Goal: Transaction & Acquisition: Purchase product/service

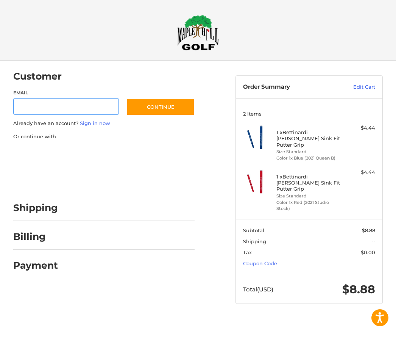
click at [73, 107] on input "Email" at bounding box center [66, 106] width 106 height 17
type input "**********"
click at [176, 113] on button "Continue" at bounding box center [160, 106] width 68 height 17
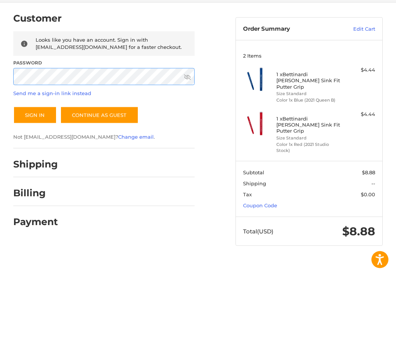
click at [34, 164] on button "Sign In" at bounding box center [35, 172] width 44 height 17
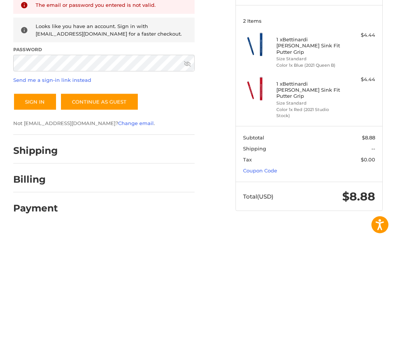
click at [58, 170] on link "Send me a sign-in link instead" at bounding box center [52, 173] width 78 height 6
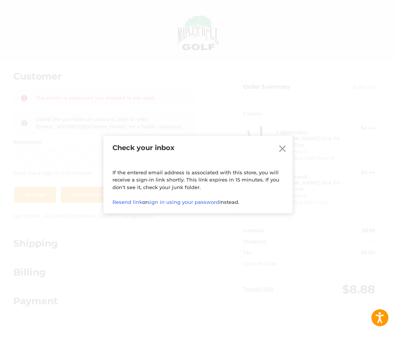
click at [284, 148] on icon at bounding box center [282, 148] width 11 height 11
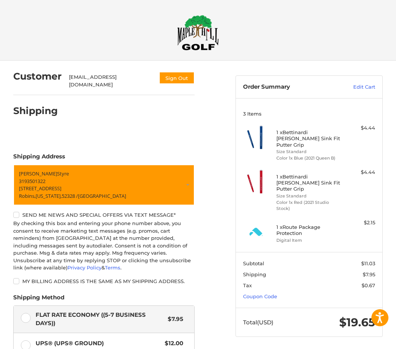
click at [367, 86] on link "Edit Cart" at bounding box center [354, 87] width 42 height 8
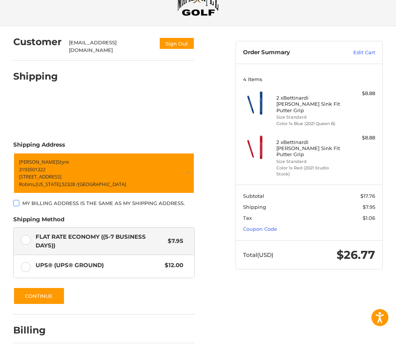
scroll to position [37, 0]
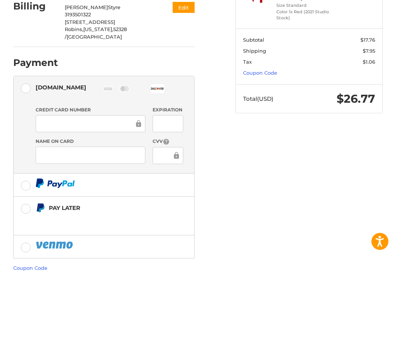
scroll to position [134, 0]
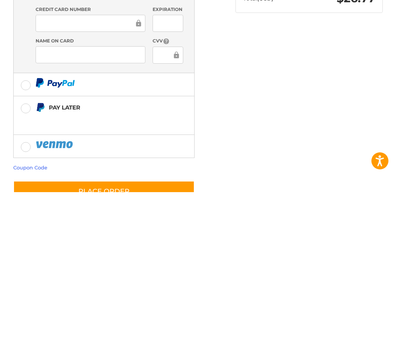
click at [131, 337] on button "Place Order" at bounding box center [103, 348] width 181 height 22
